Goal: Task Accomplishment & Management: Use online tool/utility

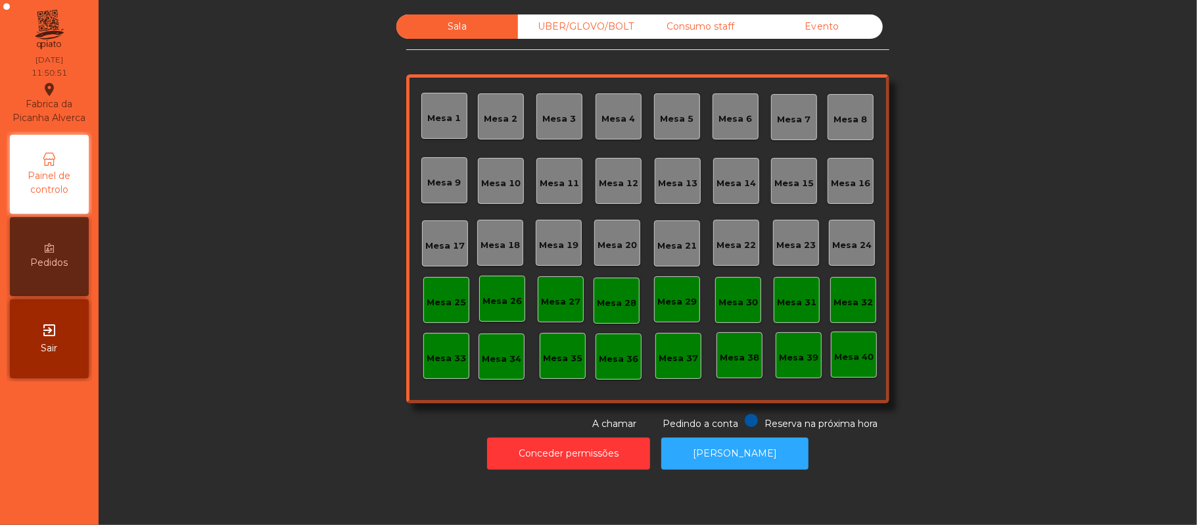
click at [795, 366] on div "Mesa 39" at bounding box center [799, 355] width 46 height 46
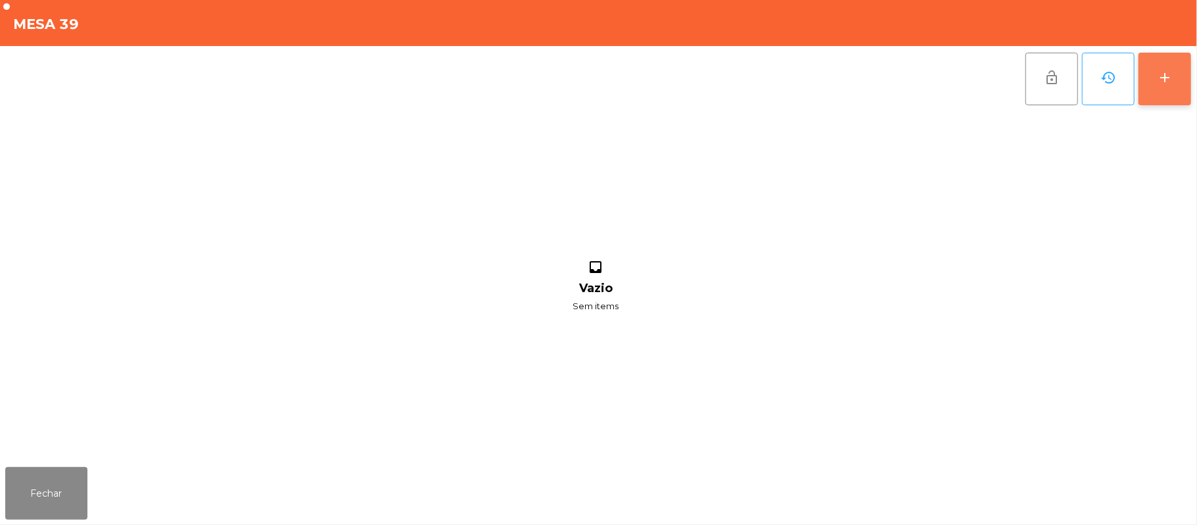
click at [1161, 62] on button "add" at bounding box center [1164, 79] width 53 height 53
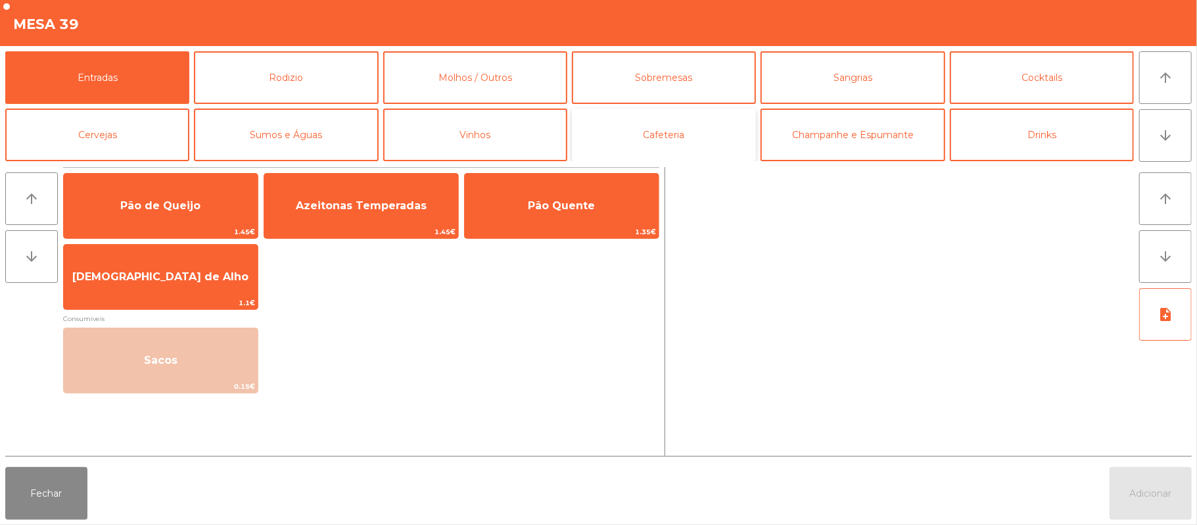
click at [645, 146] on button "Cafeteria" at bounding box center [664, 134] width 184 height 53
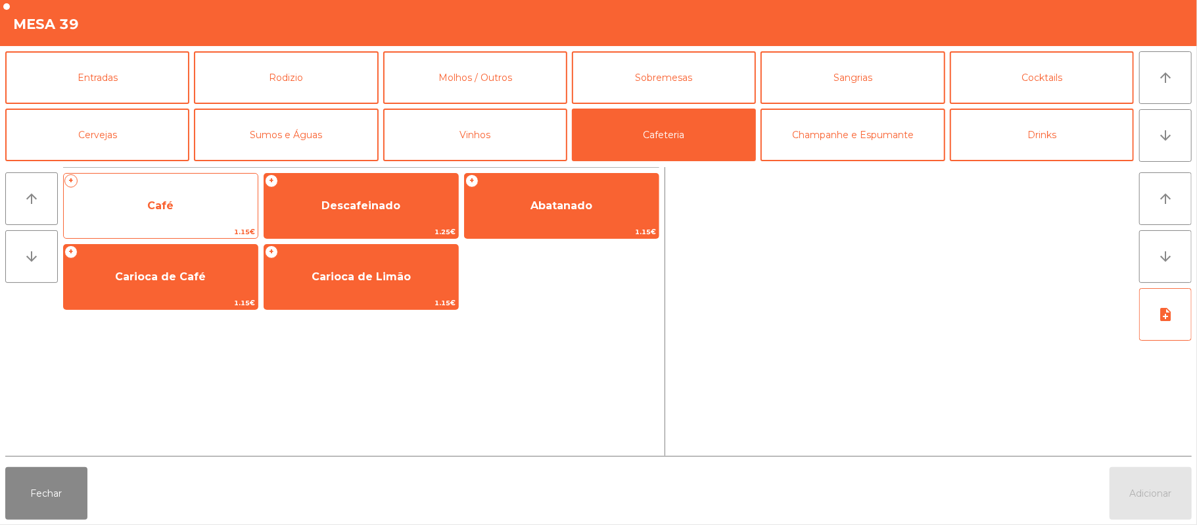
click at [158, 222] on span "Café" at bounding box center [161, 205] width 194 height 35
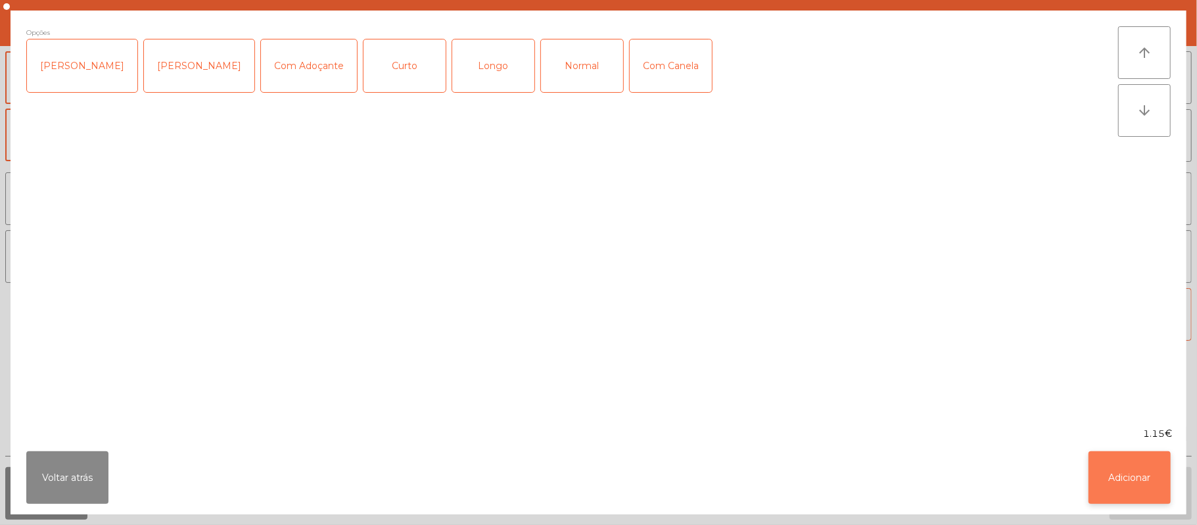
click at [1124, 473] on button "Adicionar" at bounding box center [1129, 477] width 82 height 53
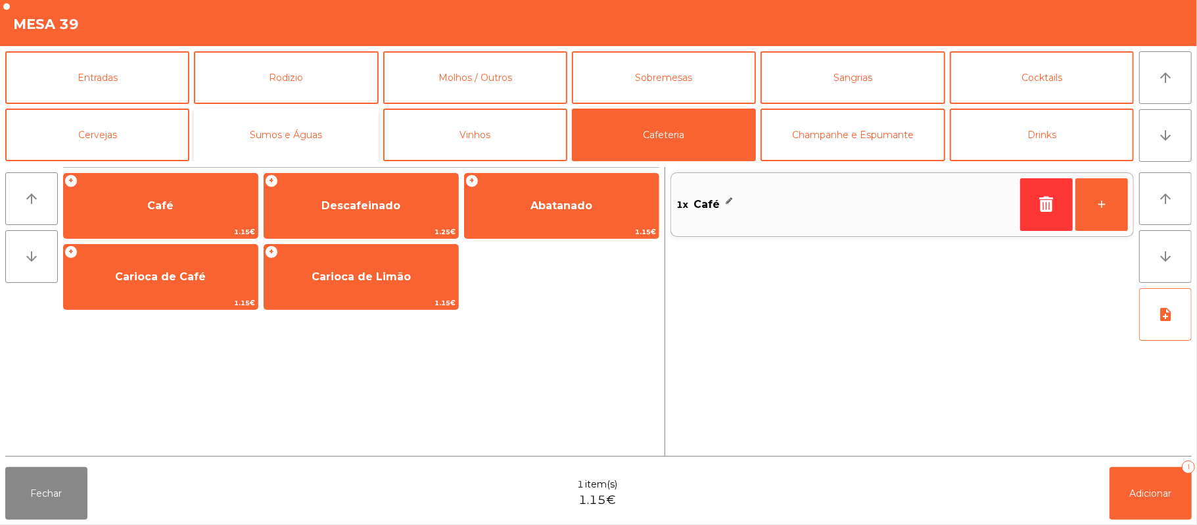
click at [284, 126] on button "Sumos e Águas" at bounding box center [286, 134] width 184 height 53
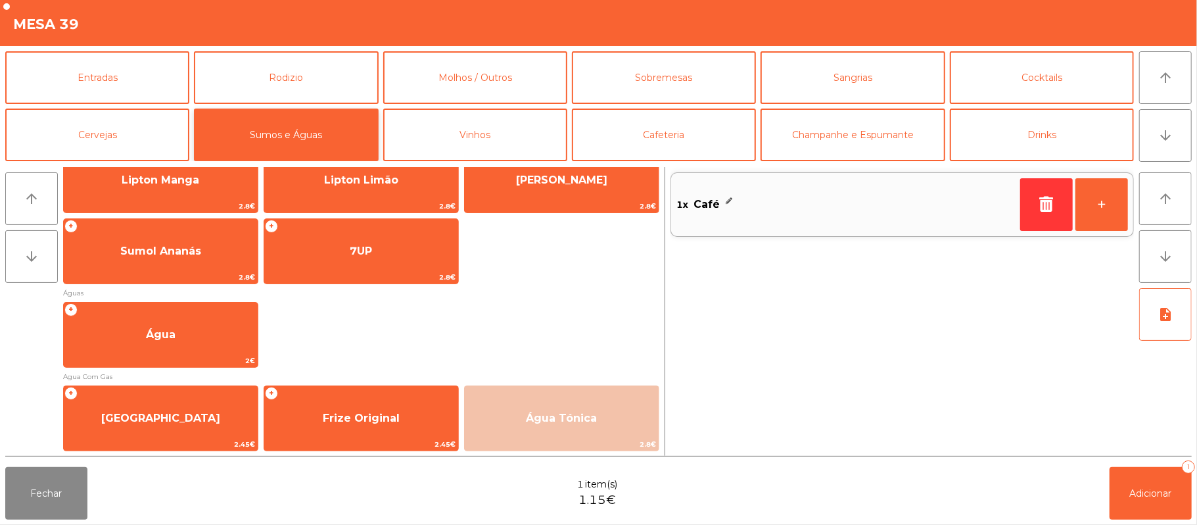
scroll to position [364, 0]
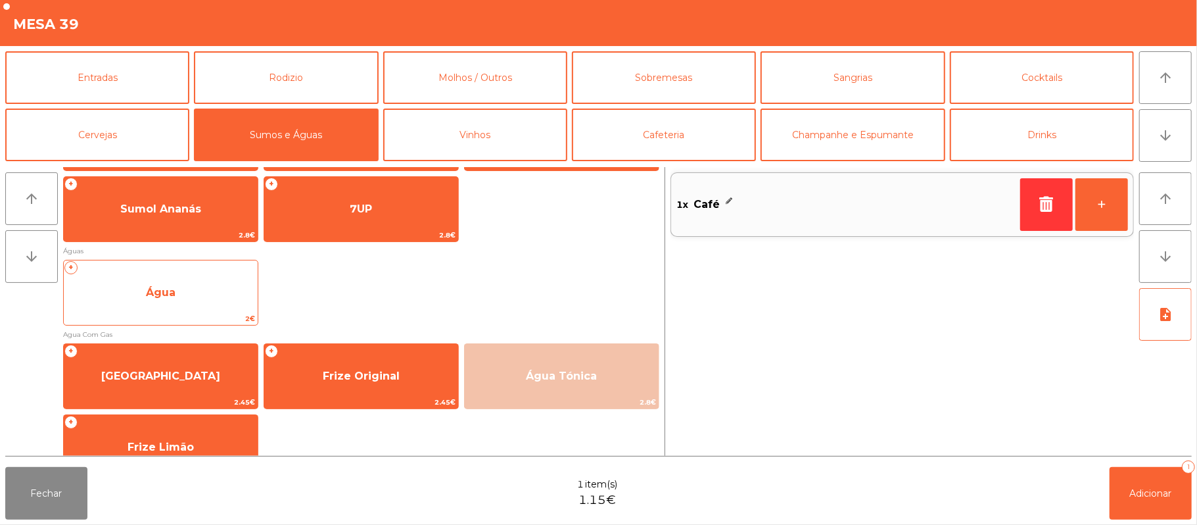
click at [164, 309] on span "Água" at bounding box center [161, 292] width 194 height 35
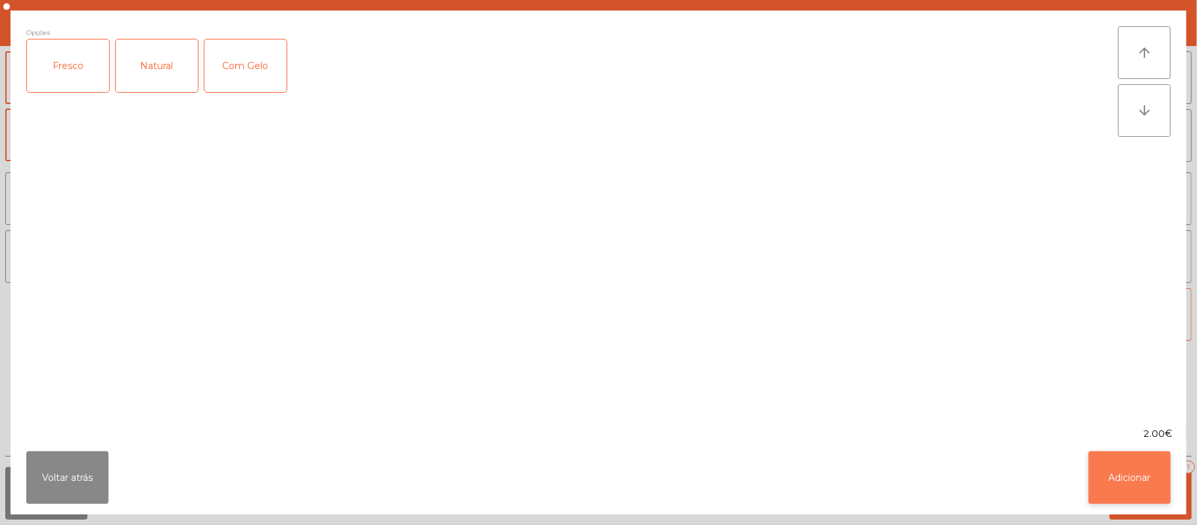
click at [1127, 481] on button "Adicionar" at bounding box center [1129, 477] width 82 height 53
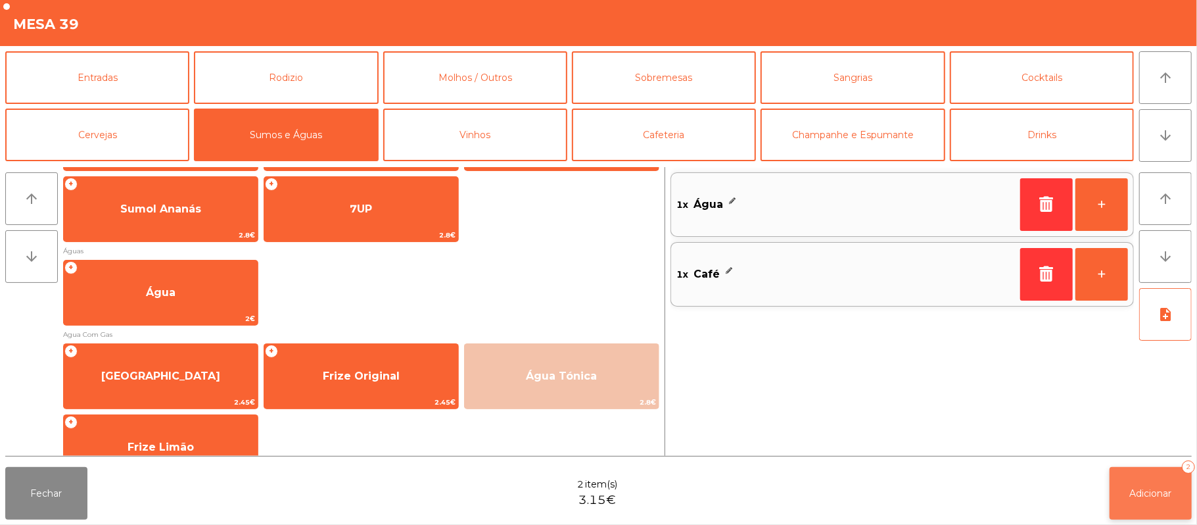
click at [1158, 492] on span "Adicionar" at bounding box center [1151, 493] width 42 height 12
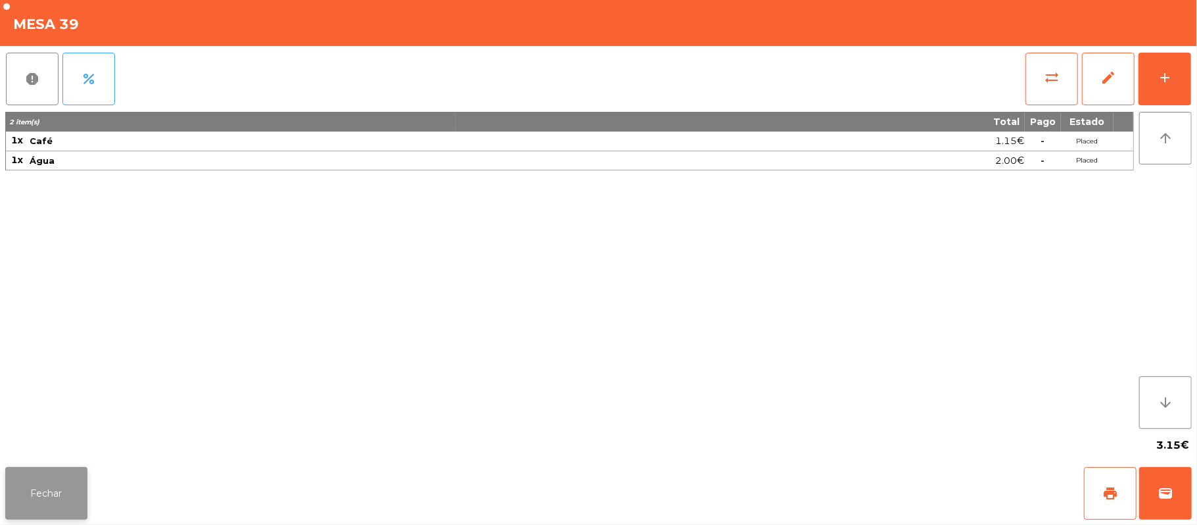
click at [30, 479] on button "Fechar" at bounding box center [46, 493] width 82 height 53
